Goal: Check status: Check status

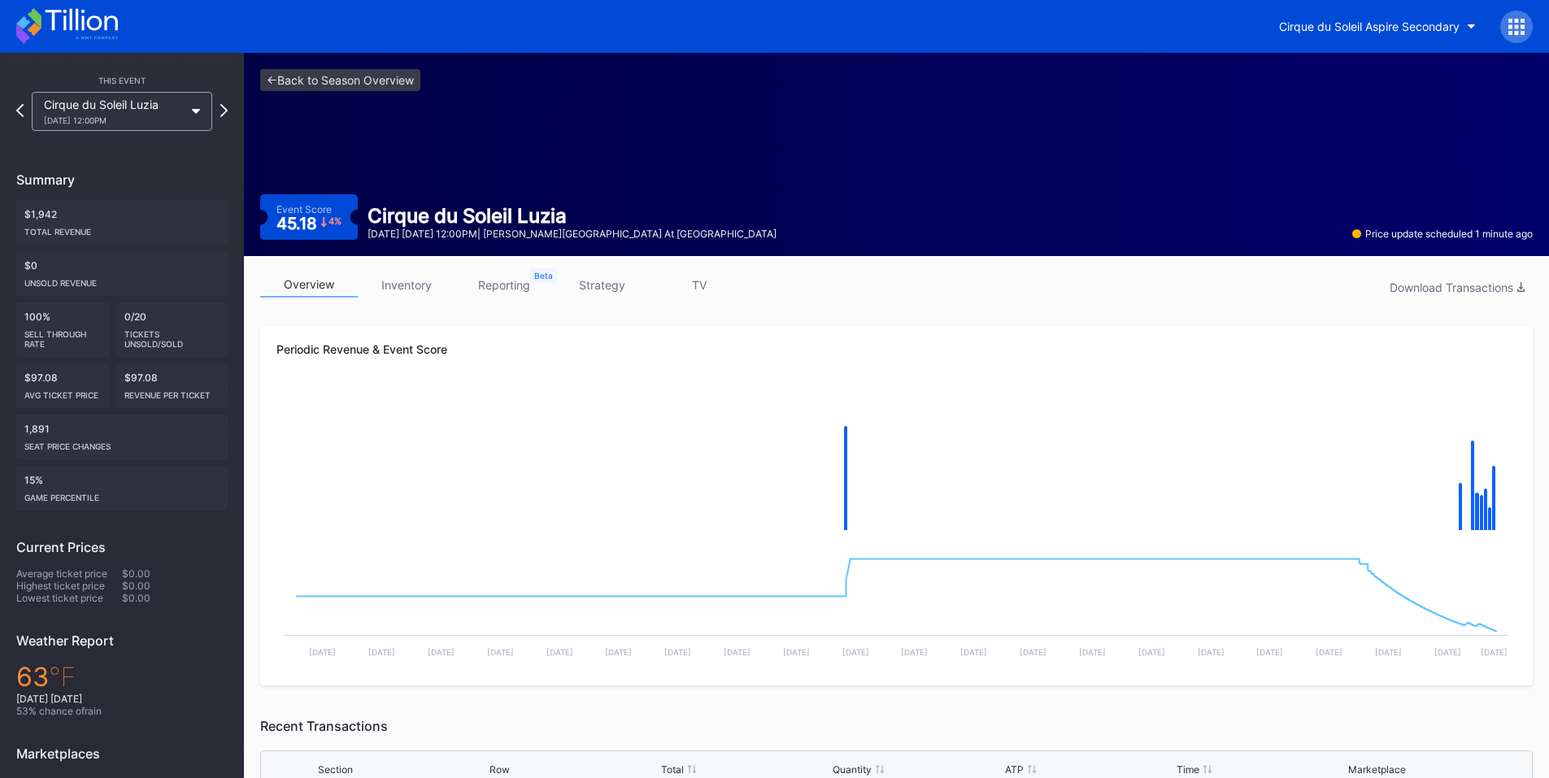
click at [1499, 24] on div "Cirque du Soleil Aspire Secondary" at bounding box center [1400, 27] width 266 height 33
click at [1523, 31] on icon at bounding box center [1523, 33] width 4 height 4
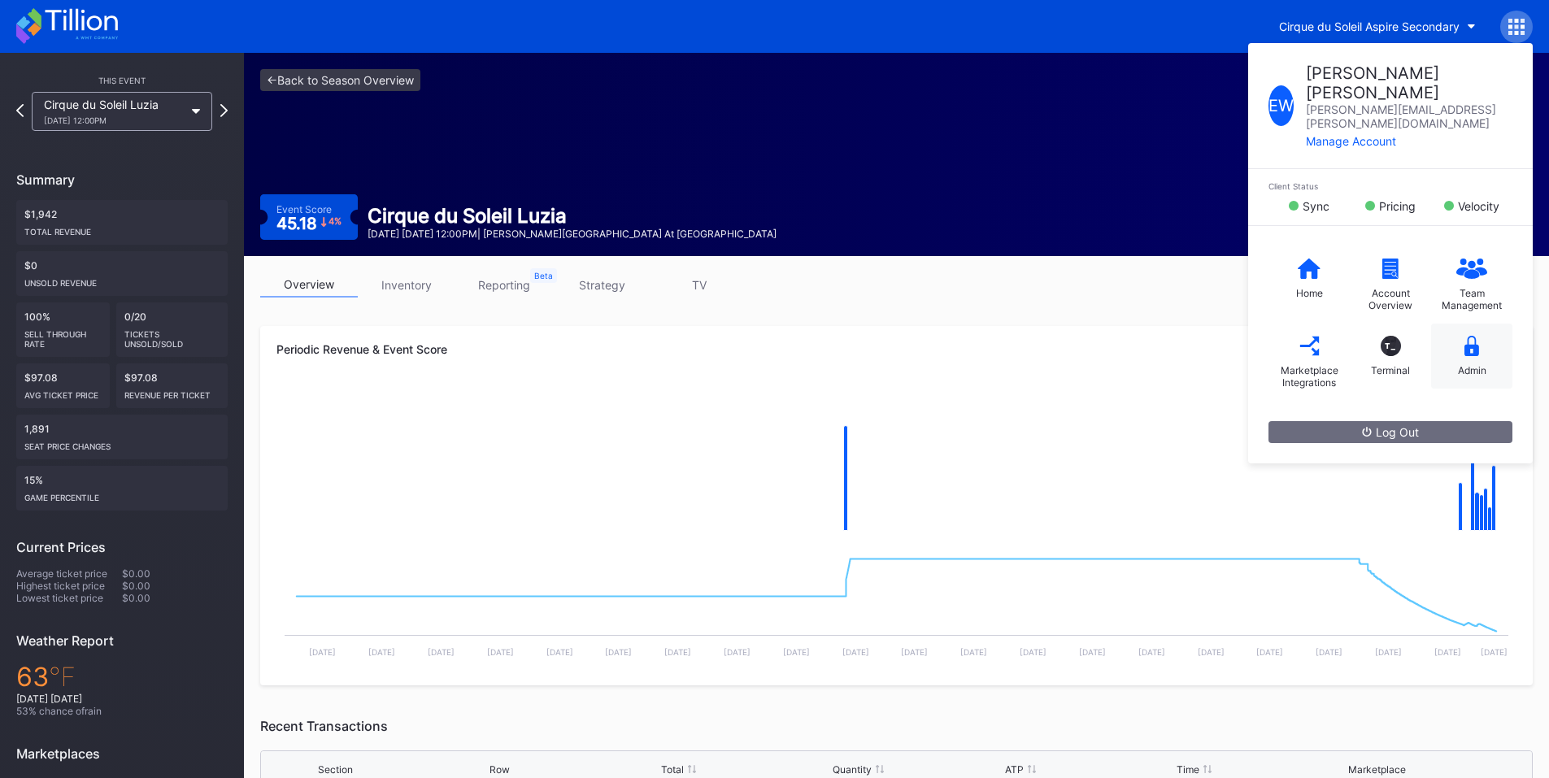
click at [1470, 326] on div "Admin" at bounding box center [1471, 356] width 81 height 65
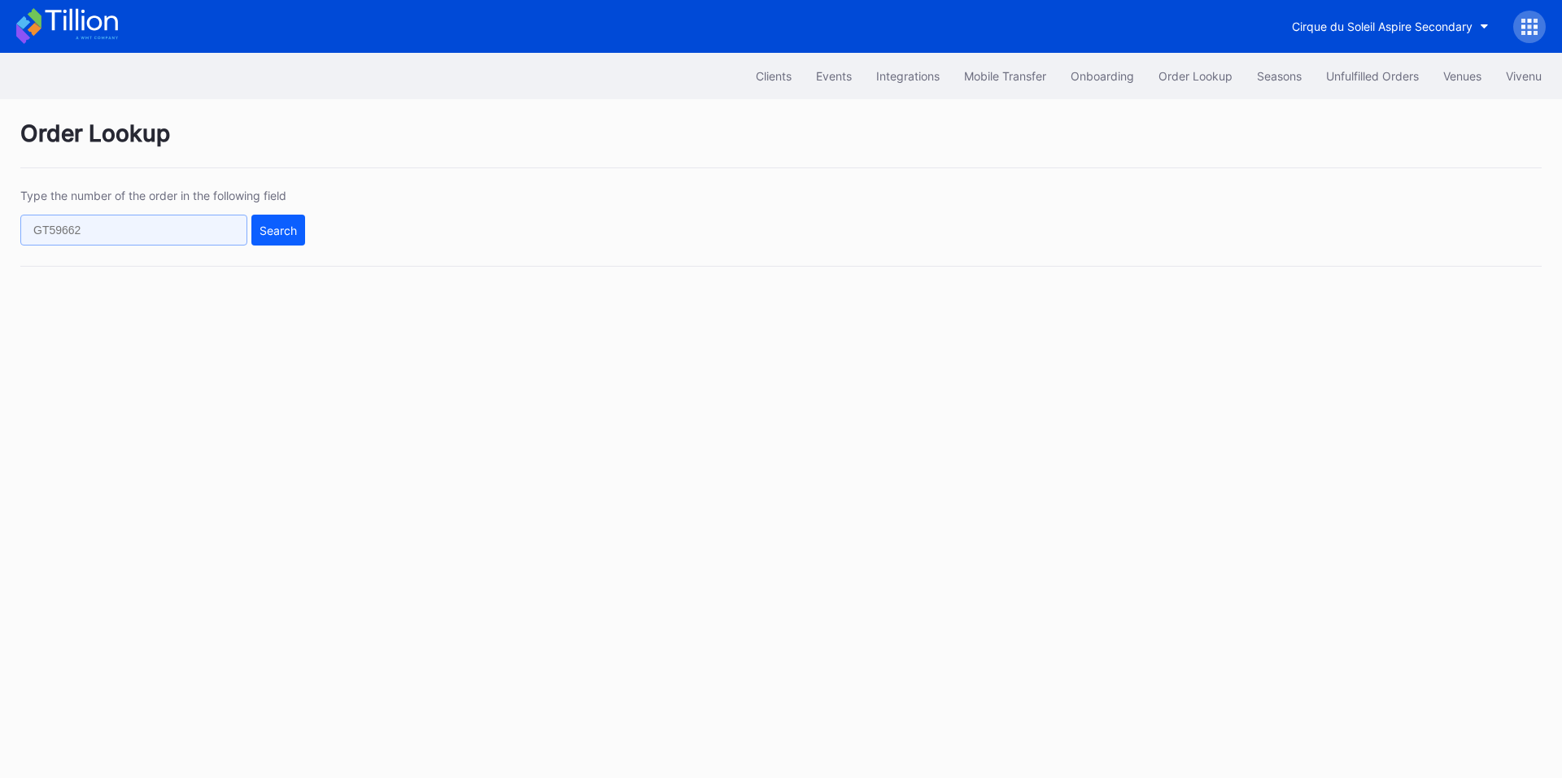
click at [163, 225] on input "text" at bounding box center [133, 230] width 227 height 31
paste input "626271509"
click at [293, 224] on div "Search" at bounding box center [277, 231] width 37 height 14
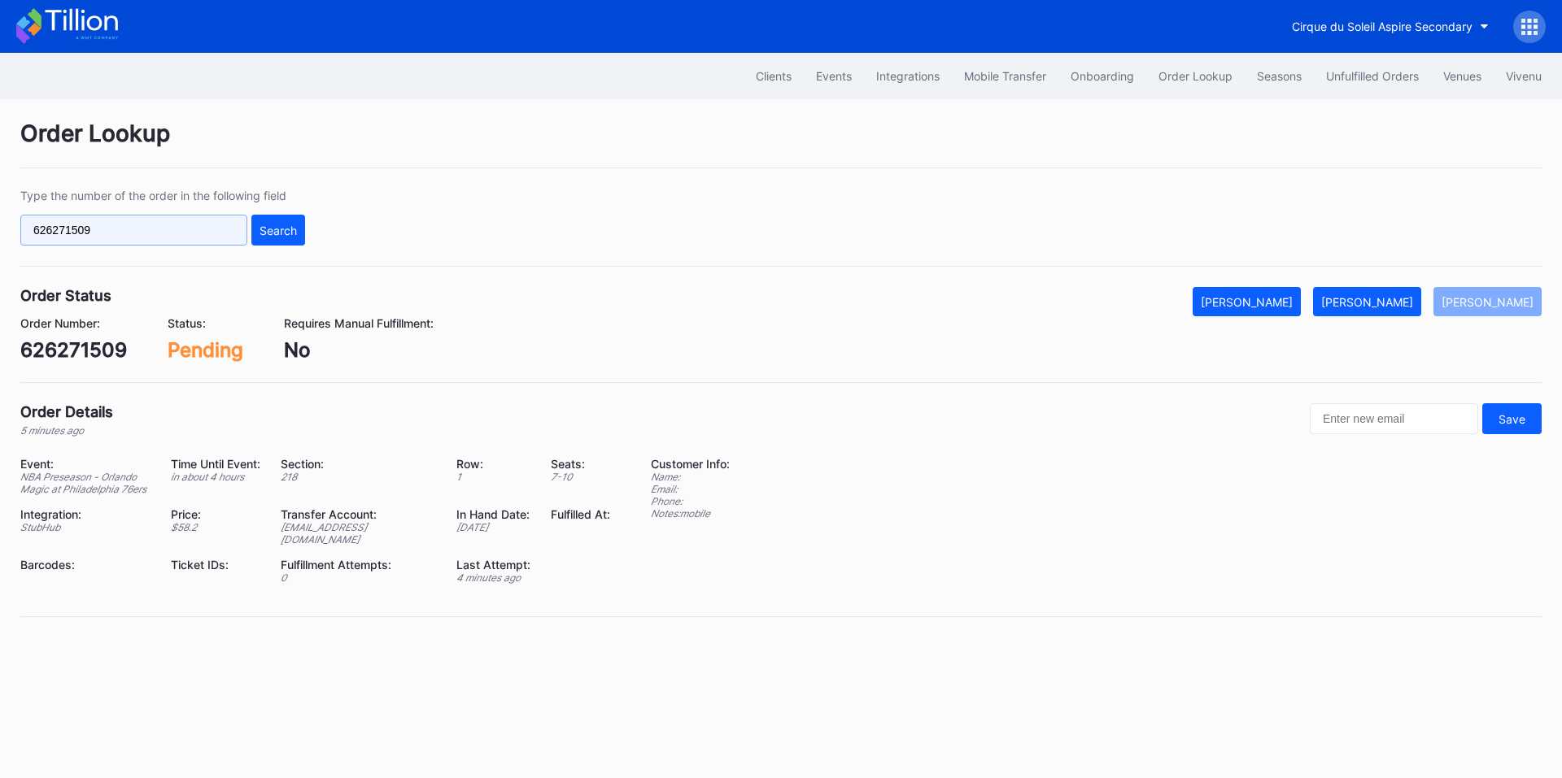
click at [151, 234] on input "626271509" at bounding box center [133, 230] width 227 height 31
paste input "47"
type input "626271547"
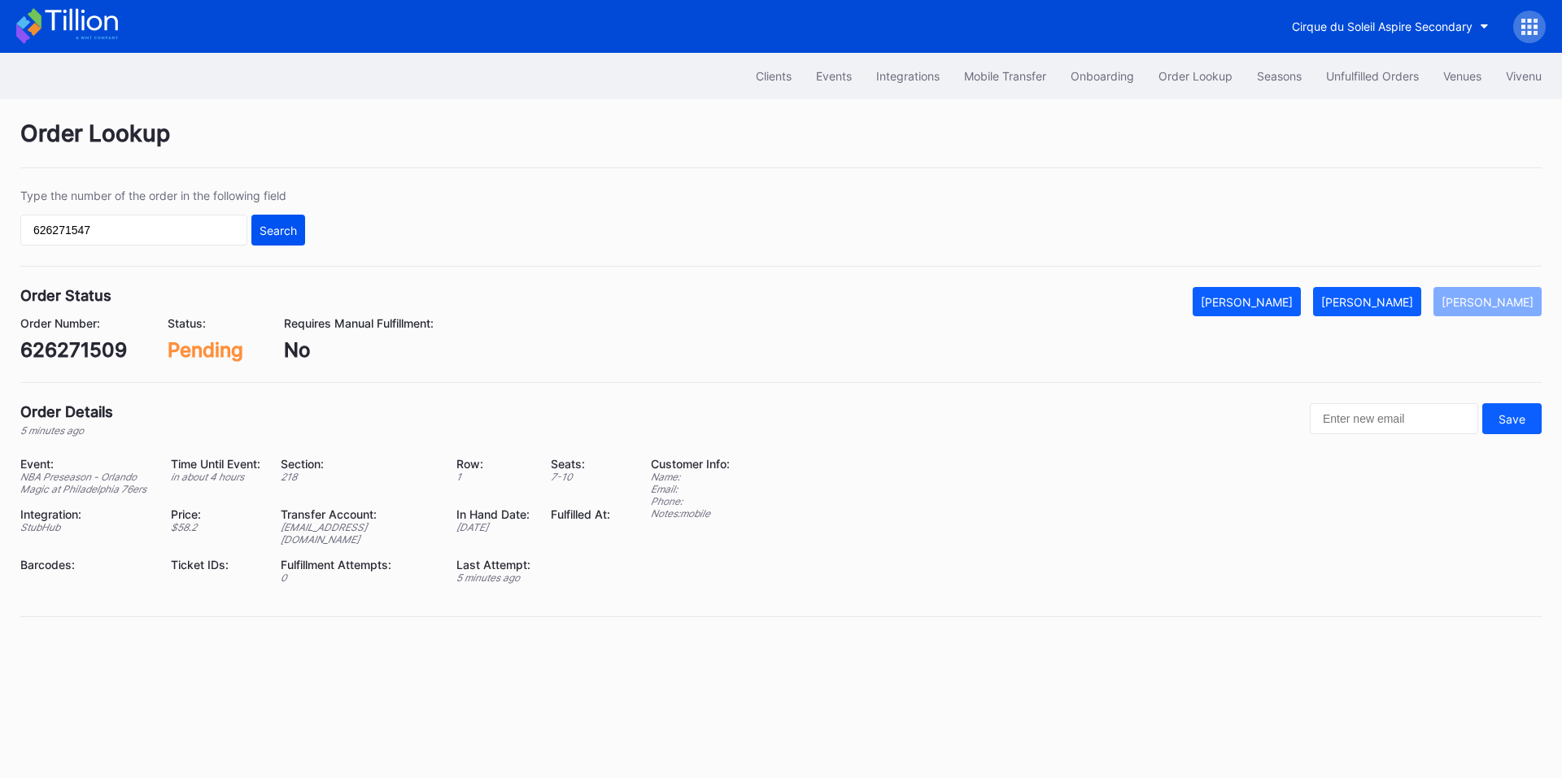
click at [292, 229] on div "Search" at bounding box center [277, 231] width 37 height 14
